Goal: Transaction & Acquisition: Purchase product/service

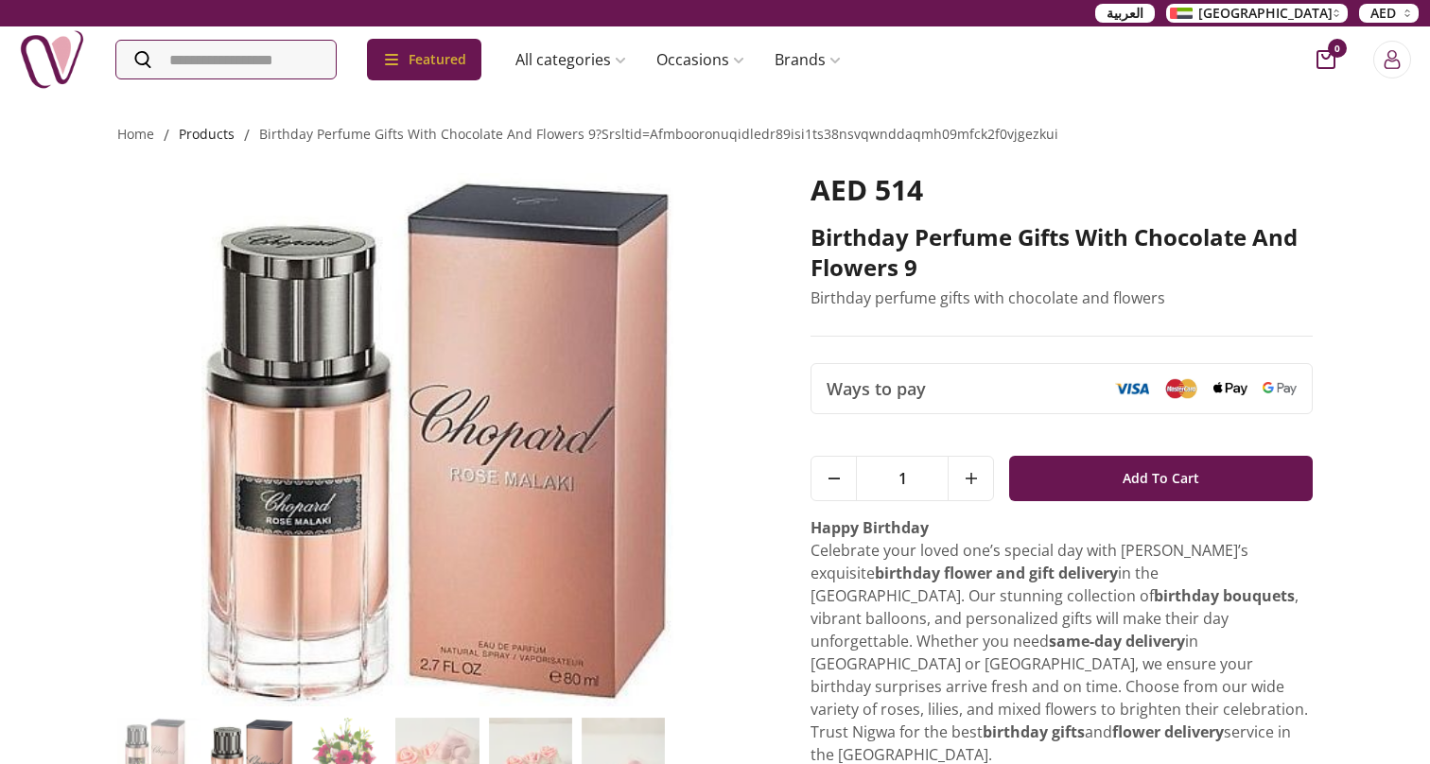
click at [225, 140] on link "products" at bounding box center [207, 134] width 56 height 18
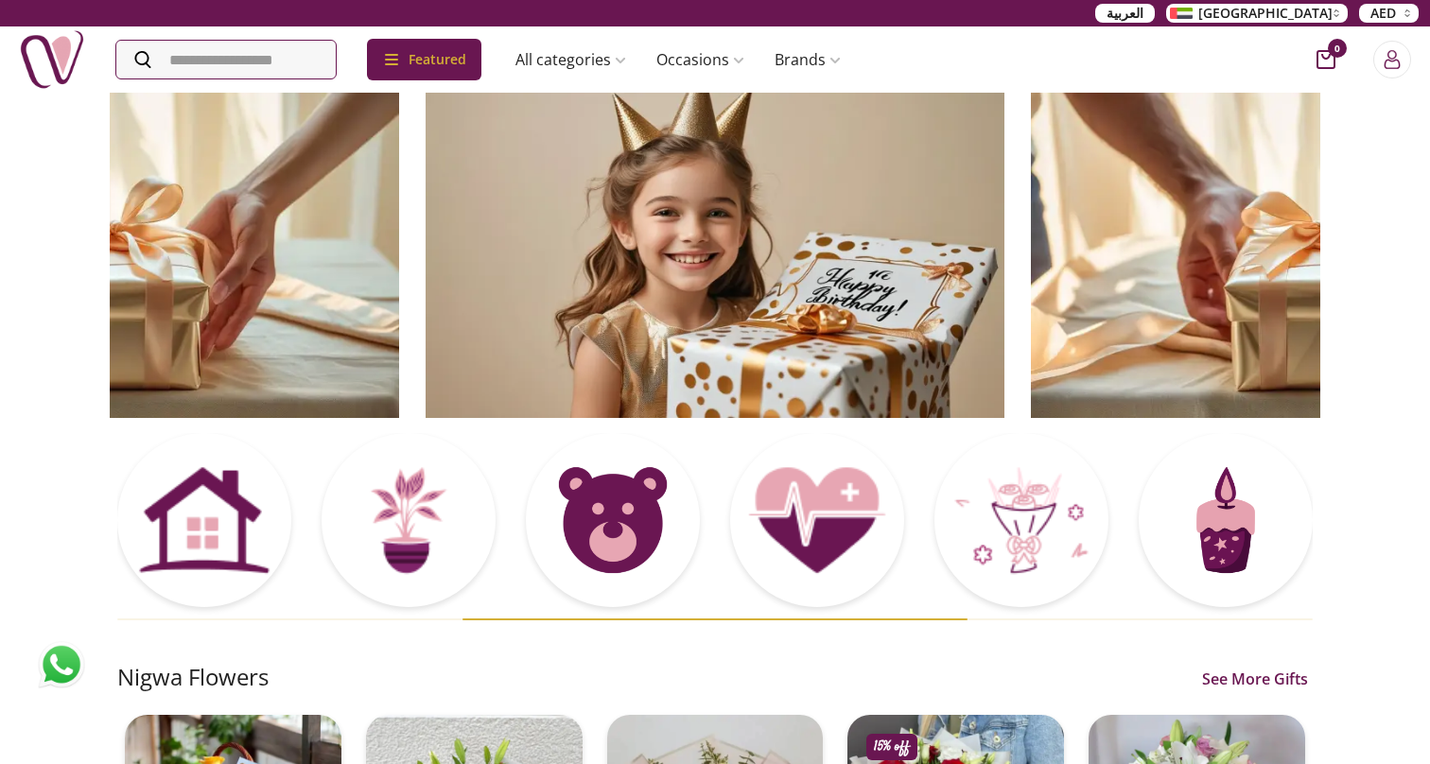
click at [1324, 10] on span "[GEOGRAPHIC_DATA]" at bounding box center [1265, 13] width 134 height 19
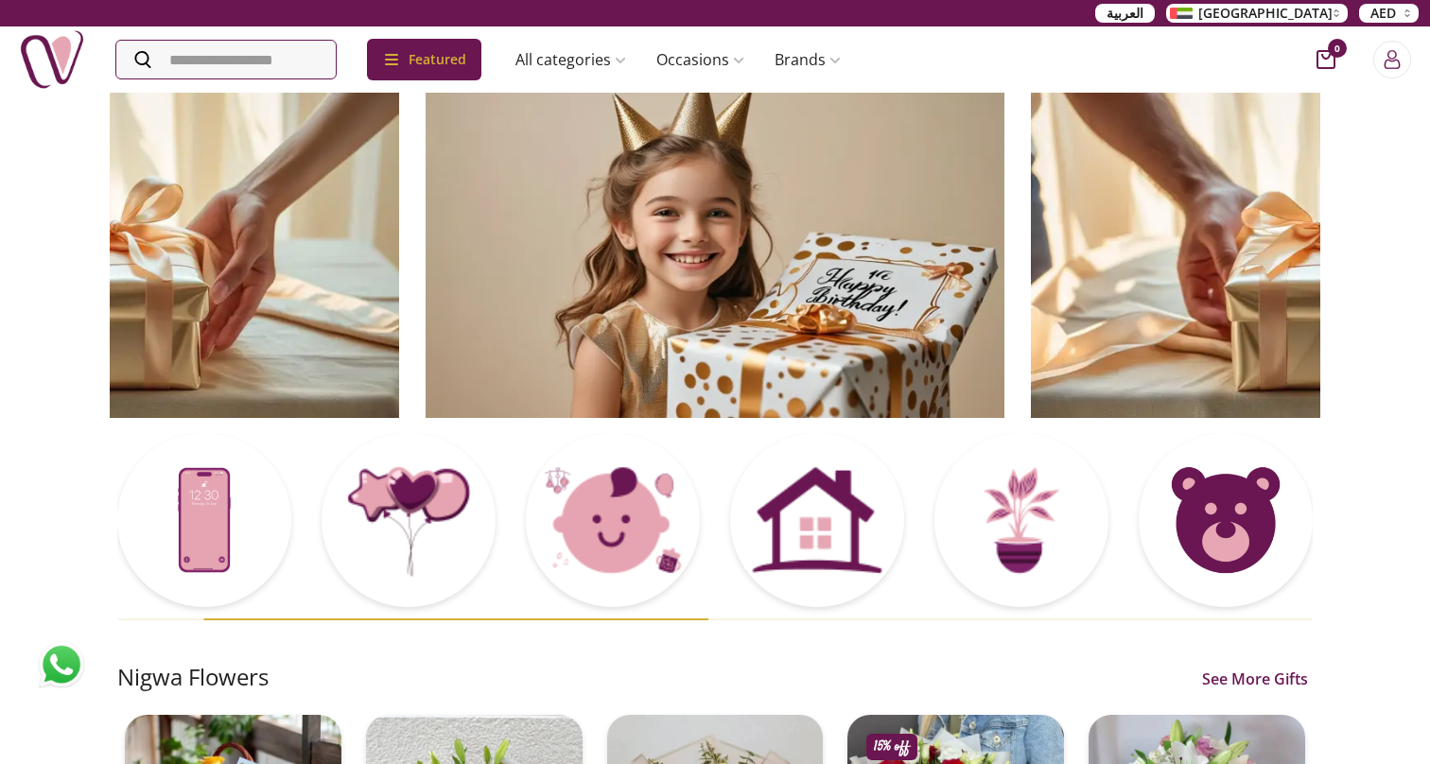
click at [1316, 13] on span "[GEOGRAPHIC_DATA]" at bounding box center [1265, 13] width 134 height 19
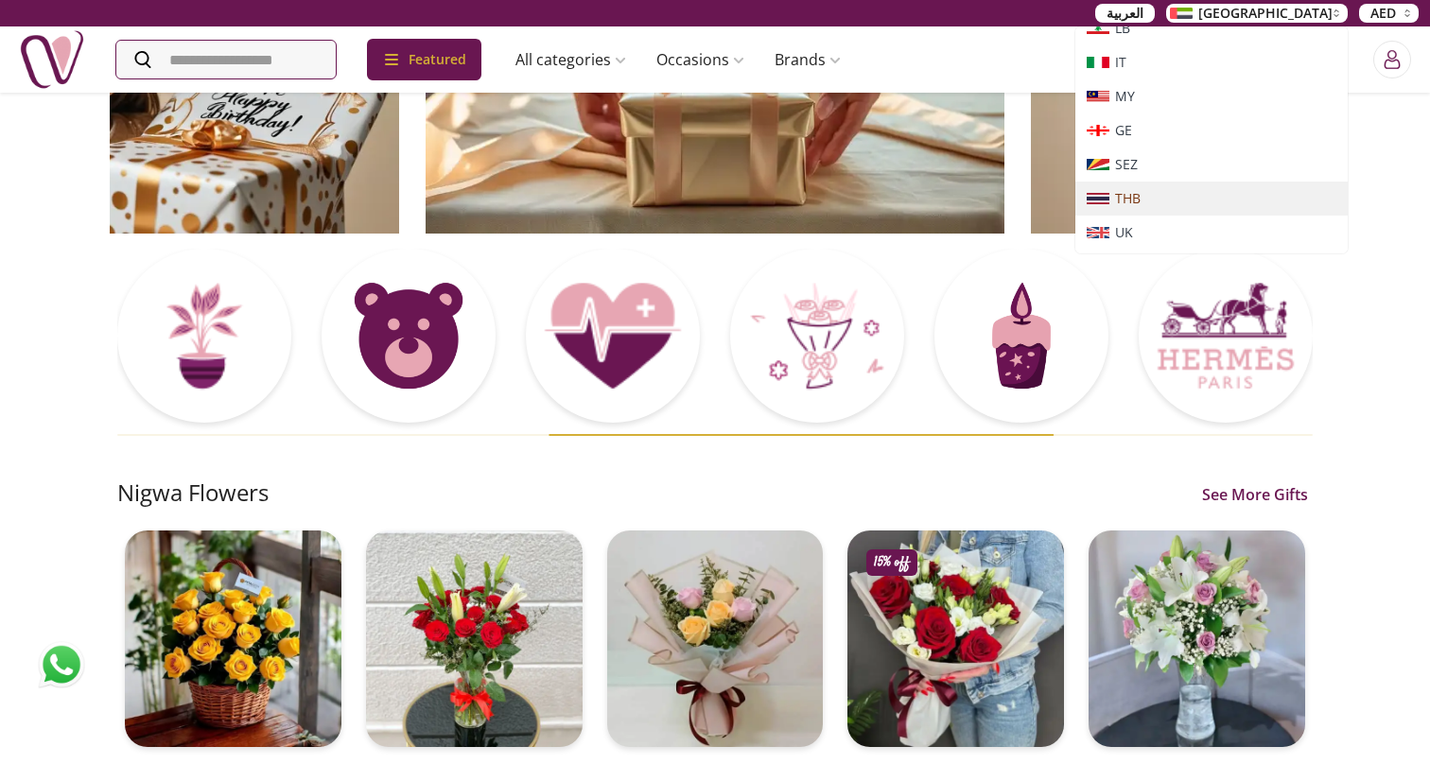
scroll to position [250, 0]
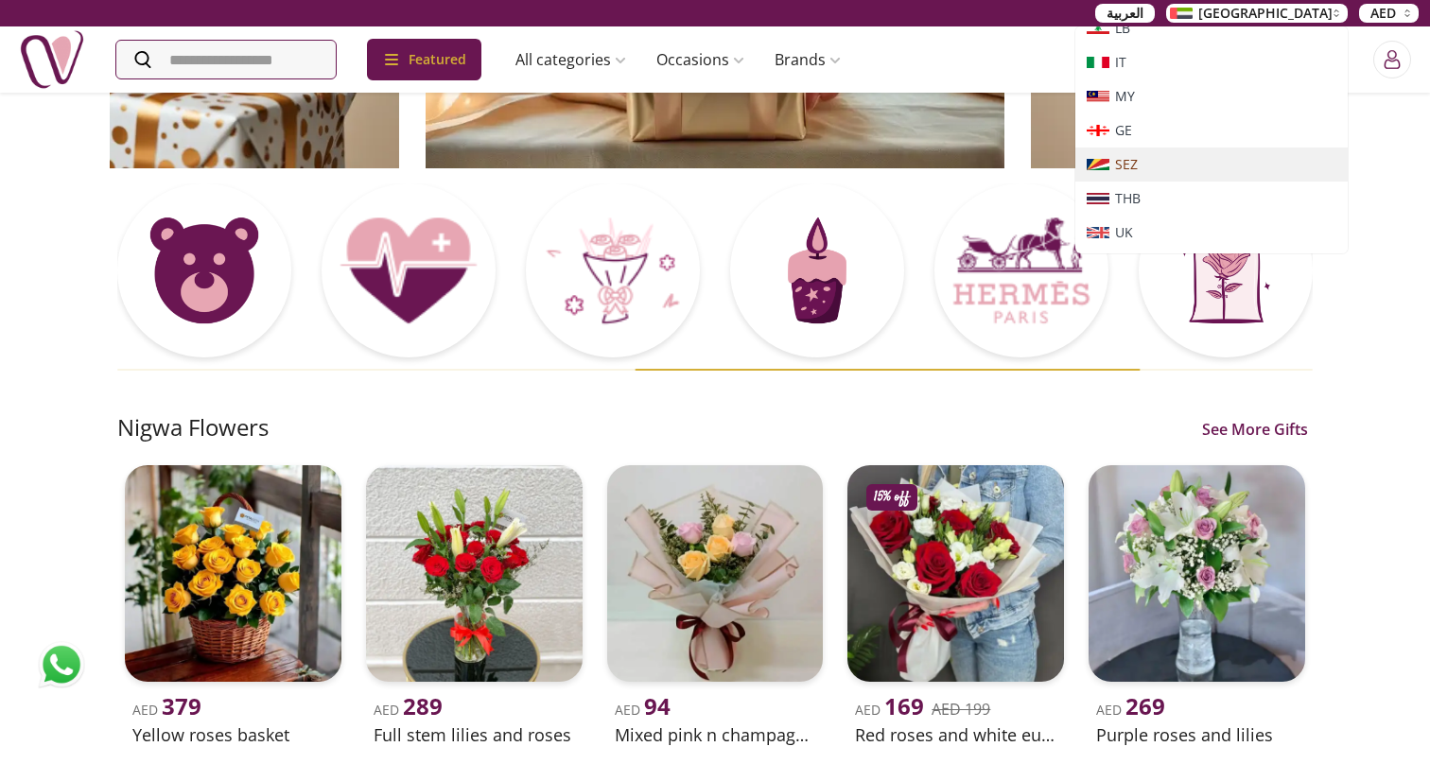
click at [1137, 168] on span "SEZ" at bounding box center [1126, 164] width 23 height 19
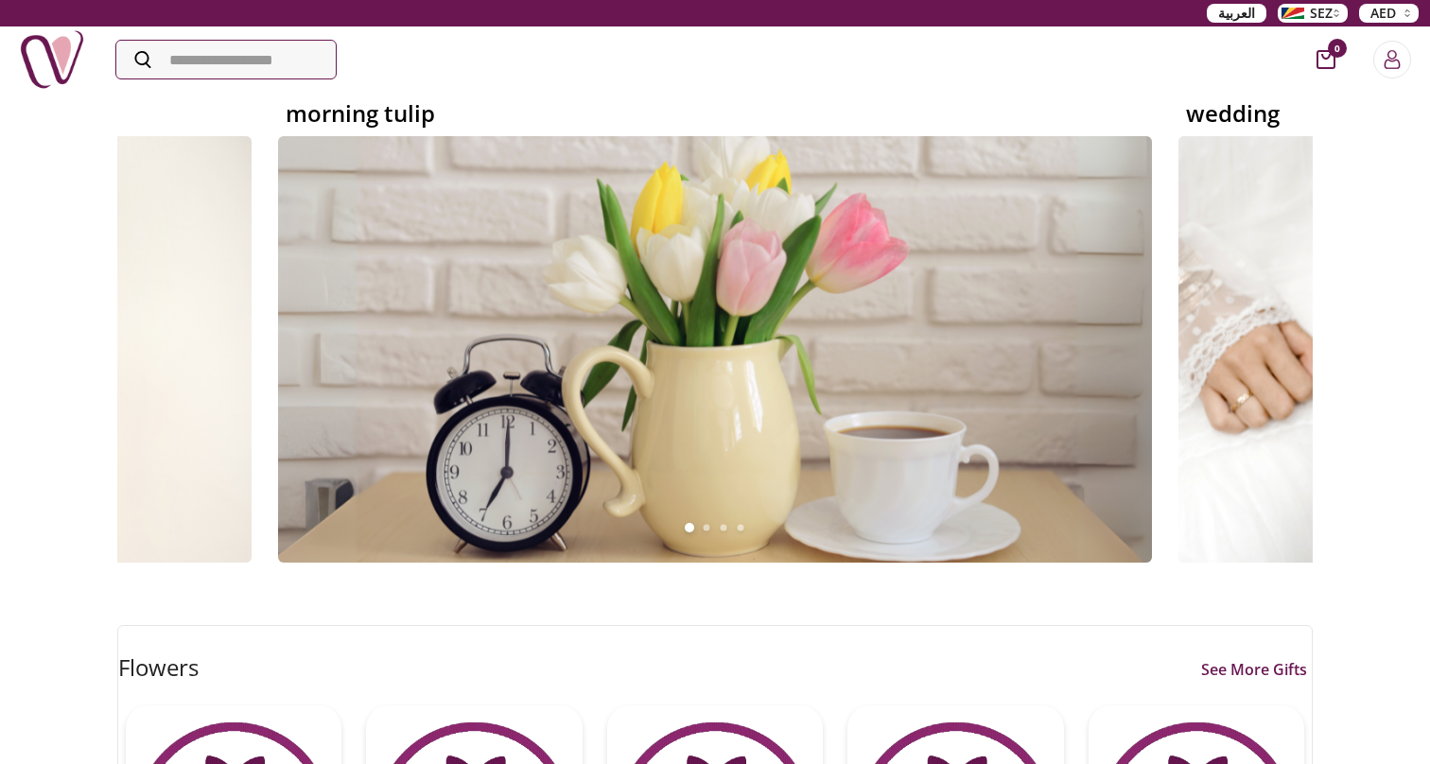
click at [1324, 12] on span "SEZ" at bounding box center [1321, 13] width 23 height 19
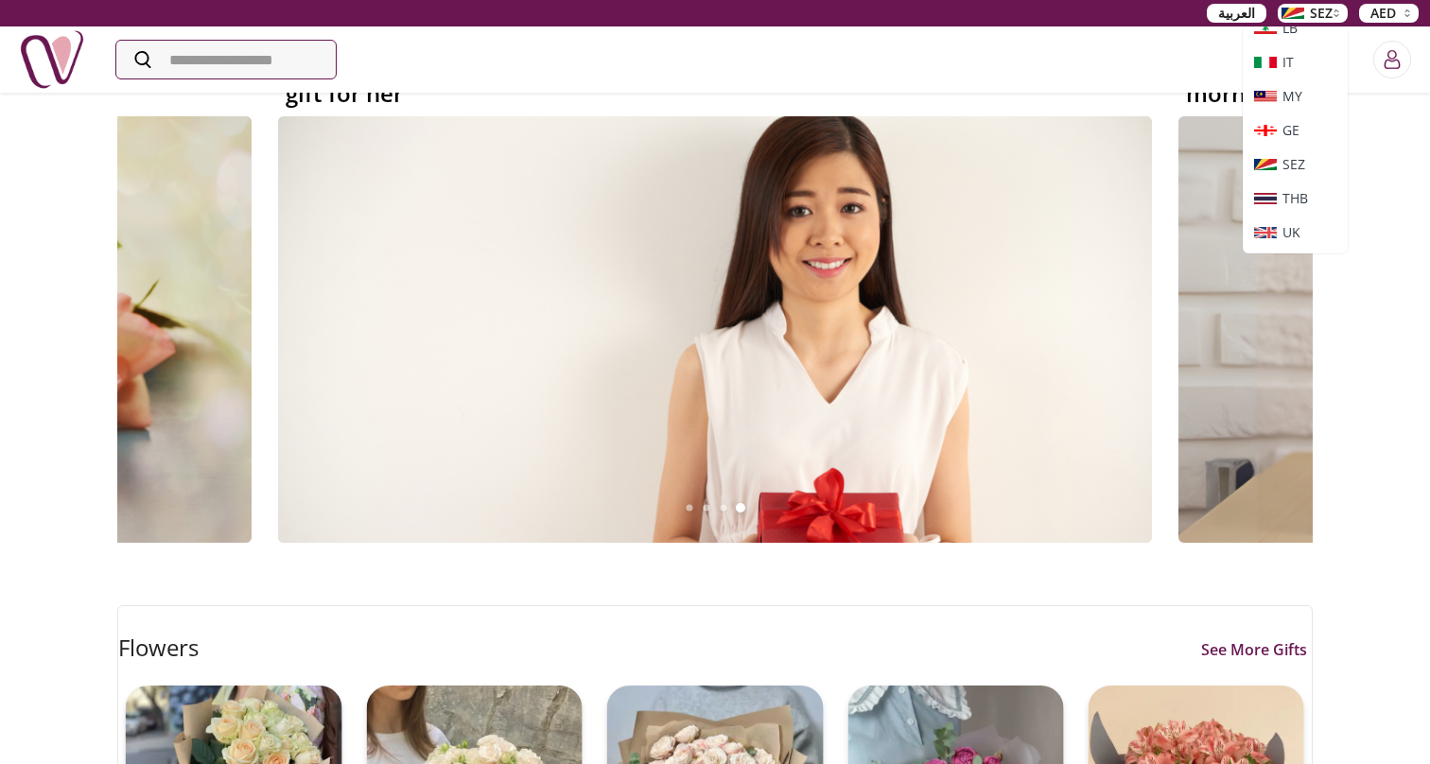
scroll to position [495, 0]
